Goal: Check status: Check status

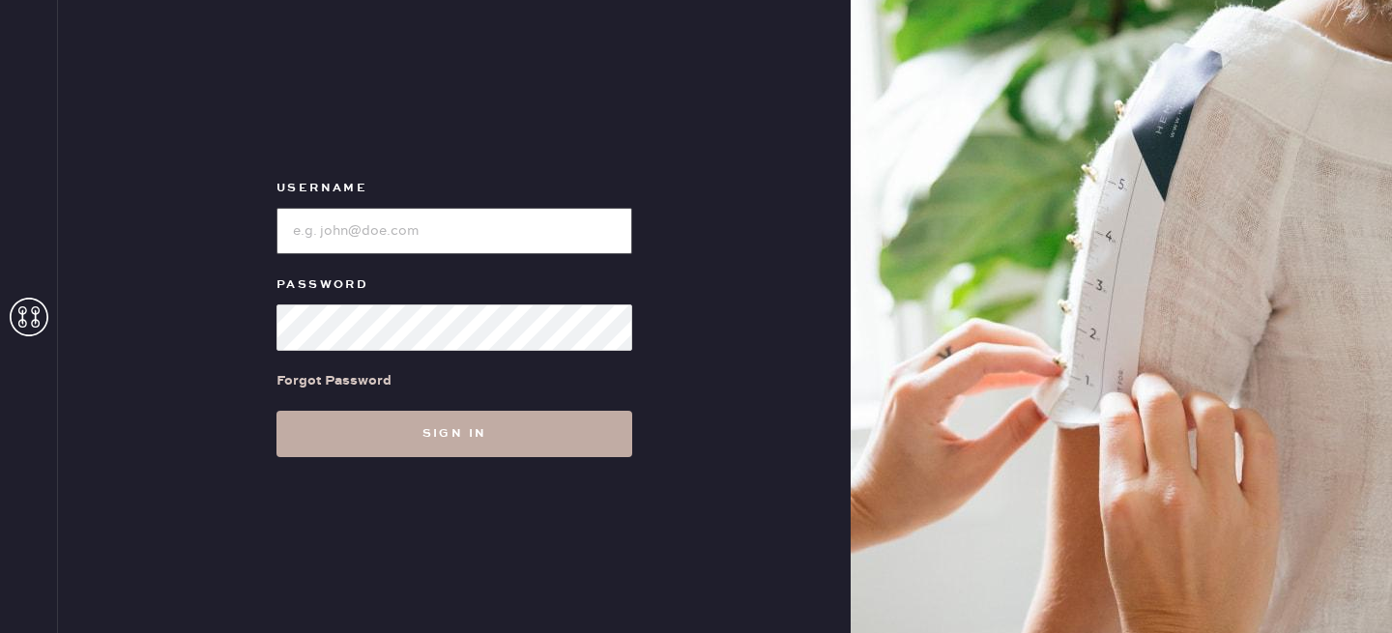
type input "reformationlowereastside"
click at [461, 443] on button "Sign in" at bounding box center [454, 434] width 356 height 46
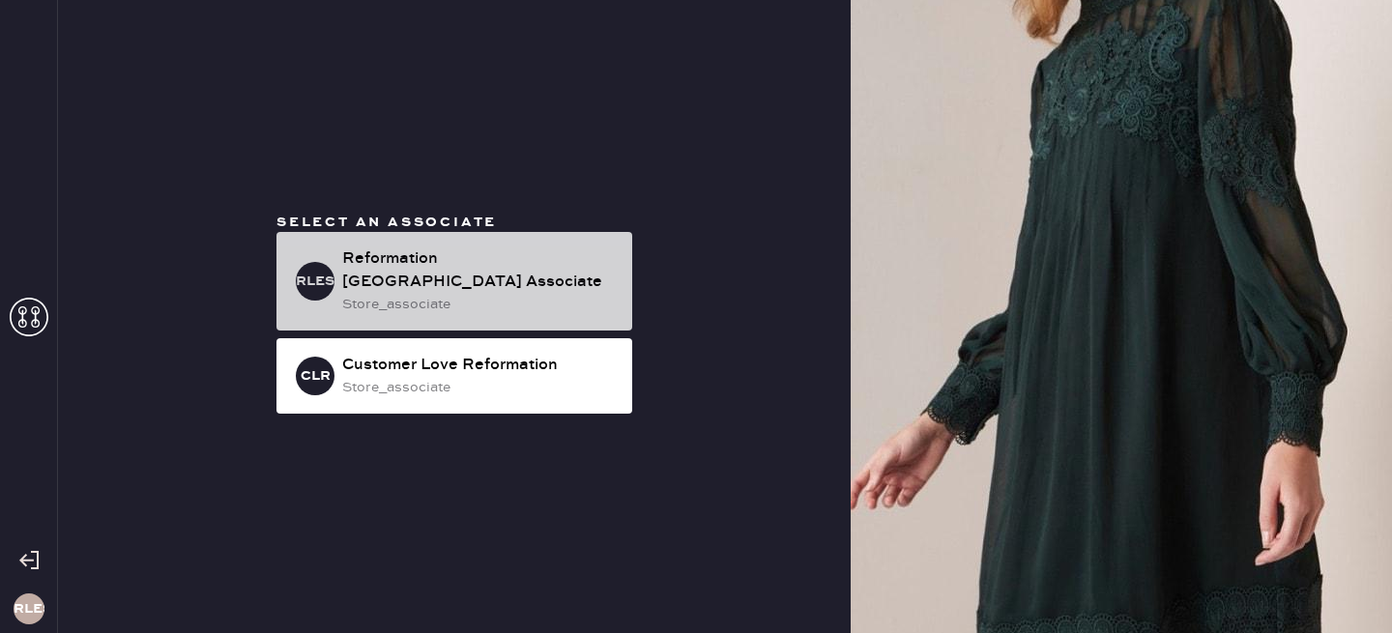
click at [486, 273] on div "Reformation [GEOGRAPHIC_DATA] Associate" at bounding box center [479, 270] width 274 height 46
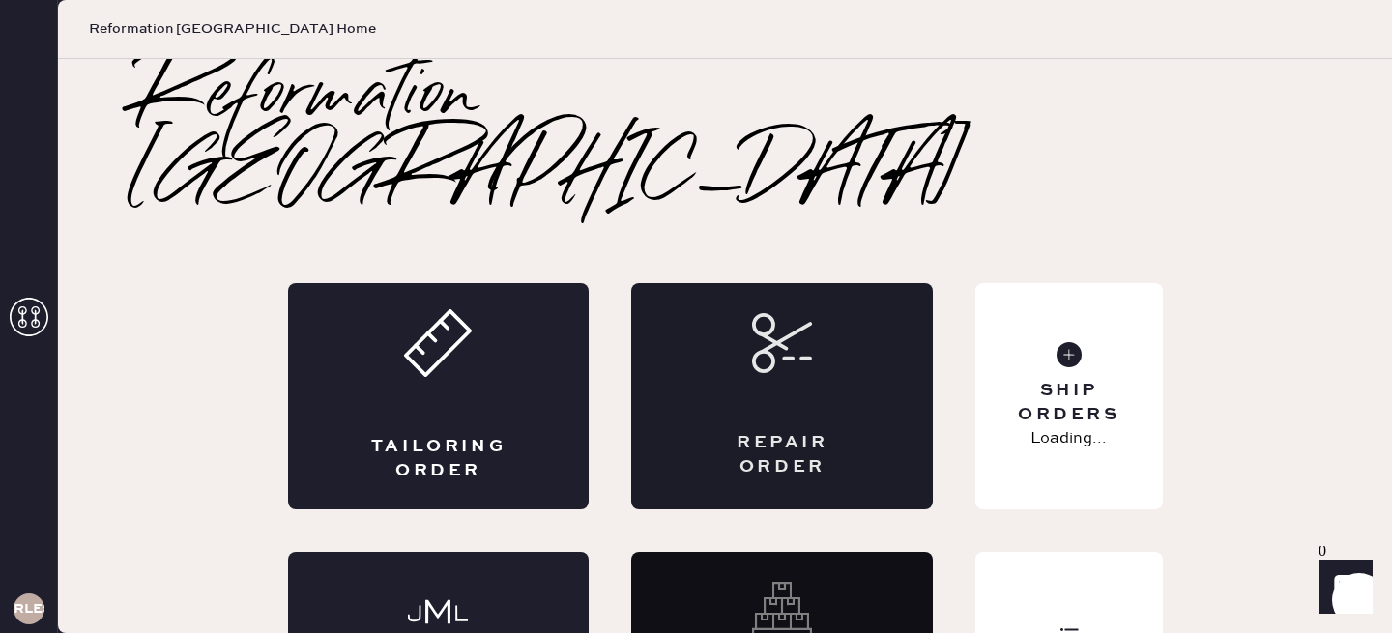
scroll to position [68, 0]
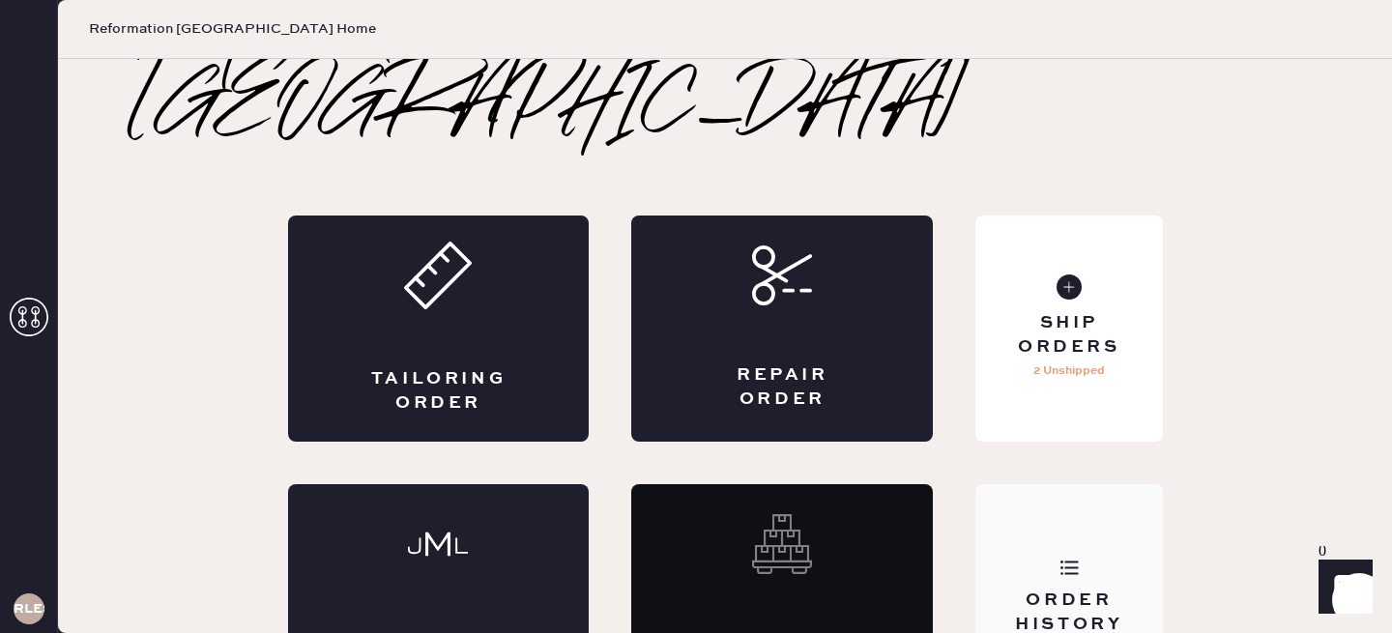
click at [1069, 484] on div "Order History" at bounding box center [1068, 597] width 187 height 226
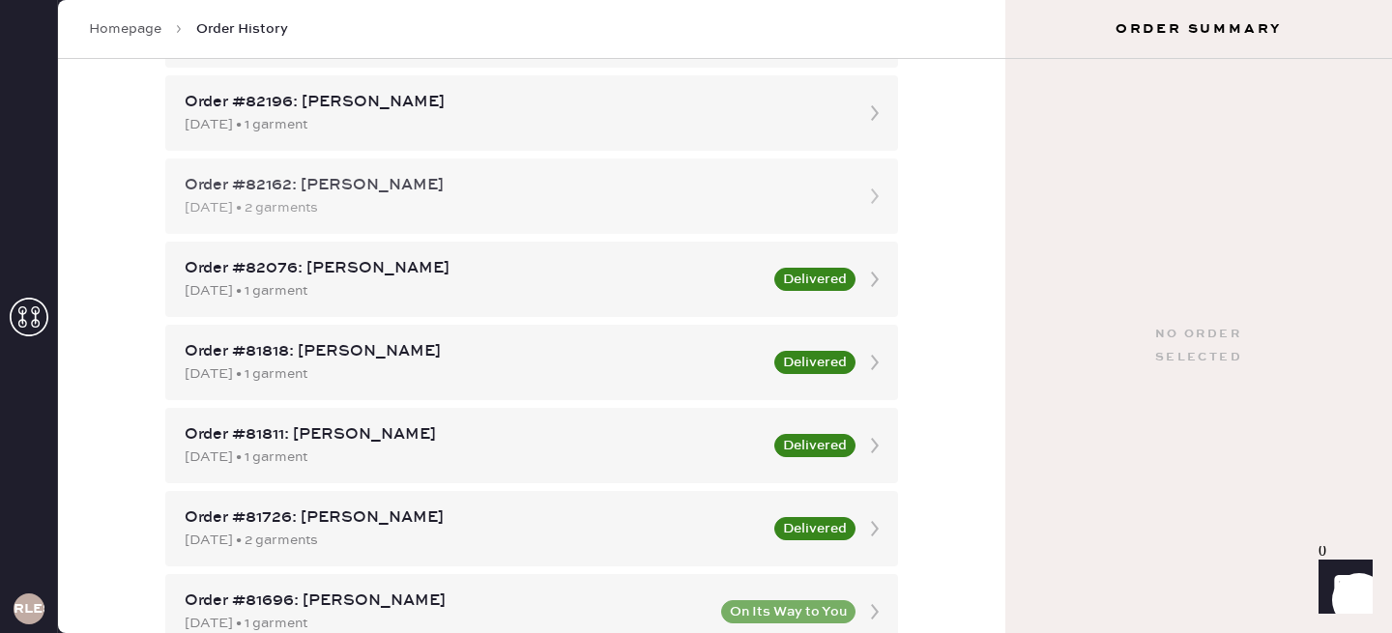
scroll to position [276, 0]
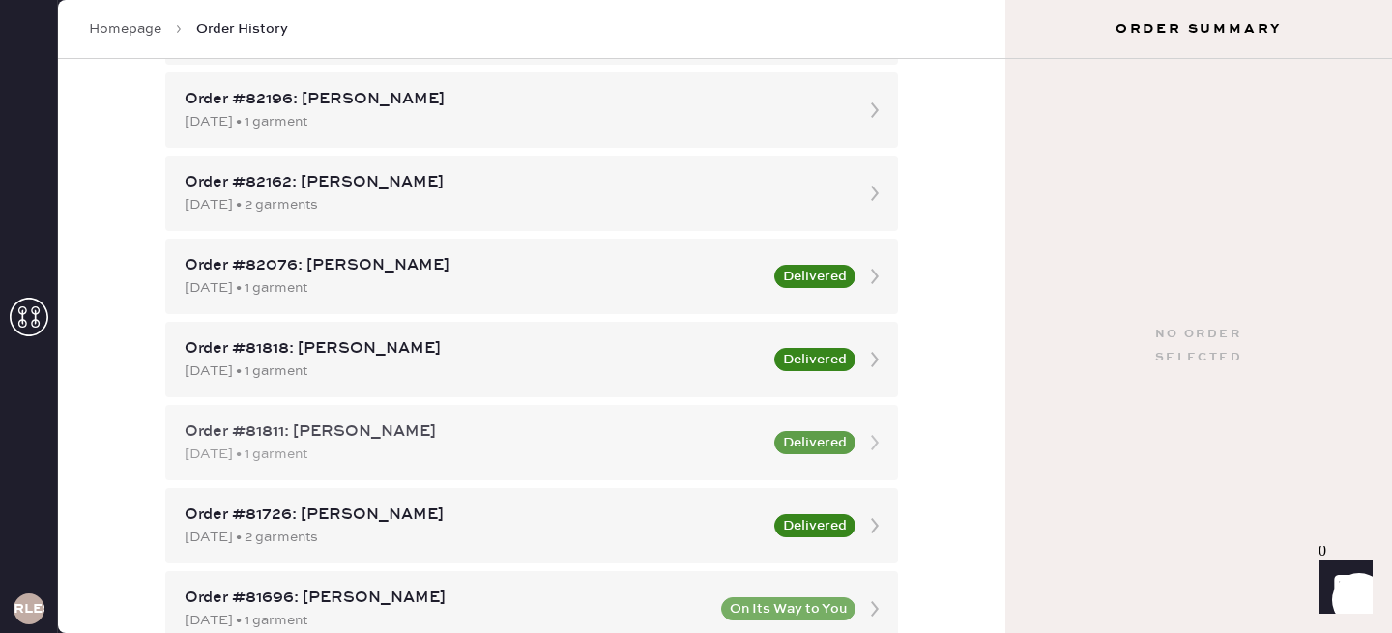
click at [551, 434] on div "Order #81811: [PERSON_NAME]" at bounding box center [474, 431] width 578 height 23
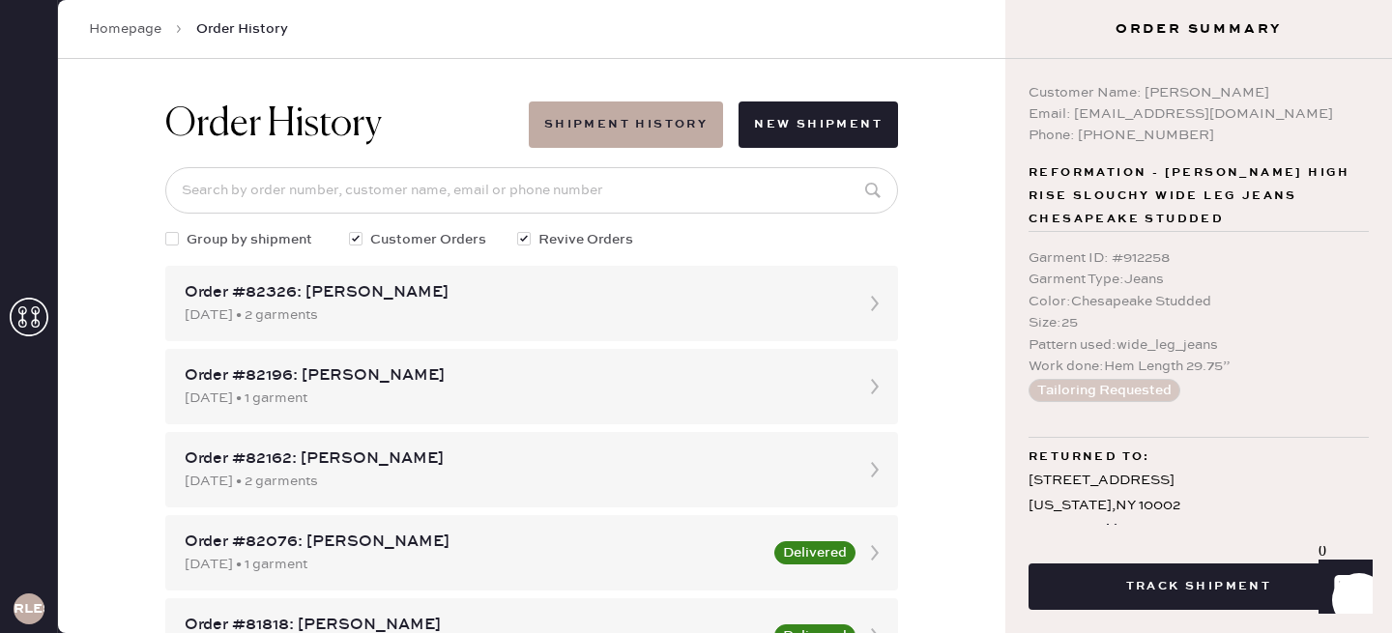
scroll to position [48, 0]
